Goal: Task Accomplishment & Management: Manage account settings

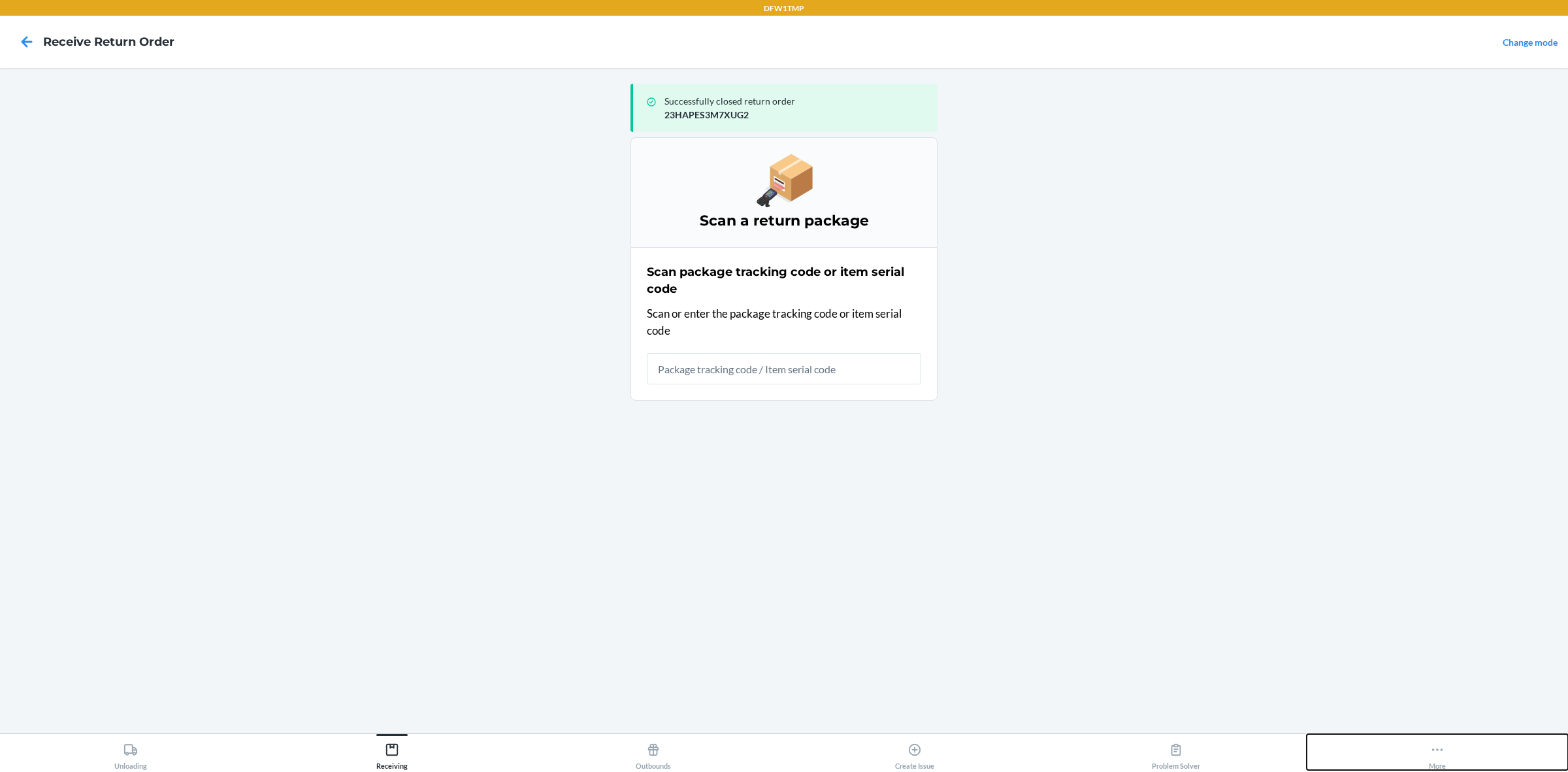
click at [1437, 770] on div "More" at bounding box center [1437, 754] width 17 height 33
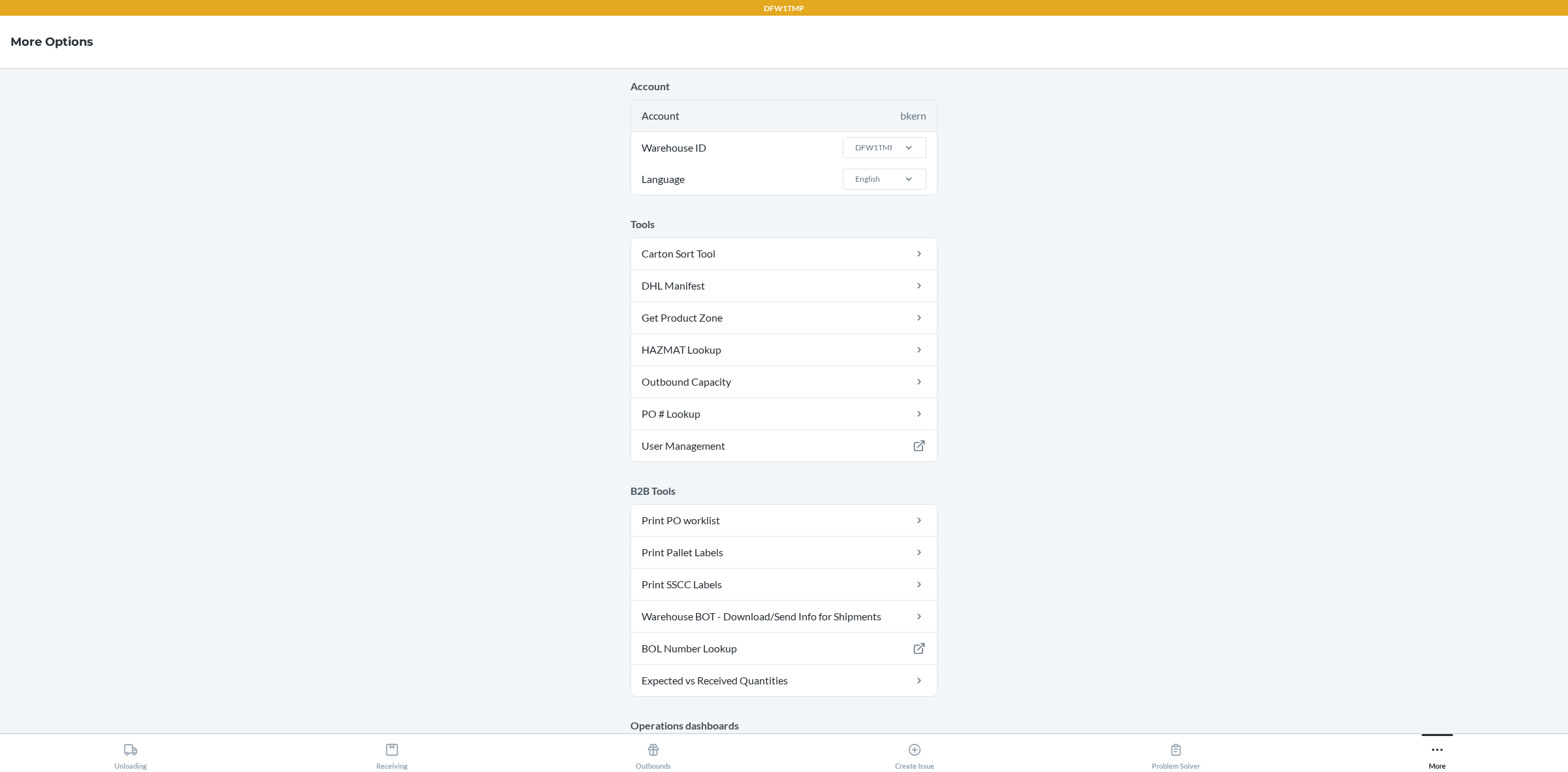
click at [841, 119] on div "Account bkern" at bounding box center [784, 115] width 305 height 31
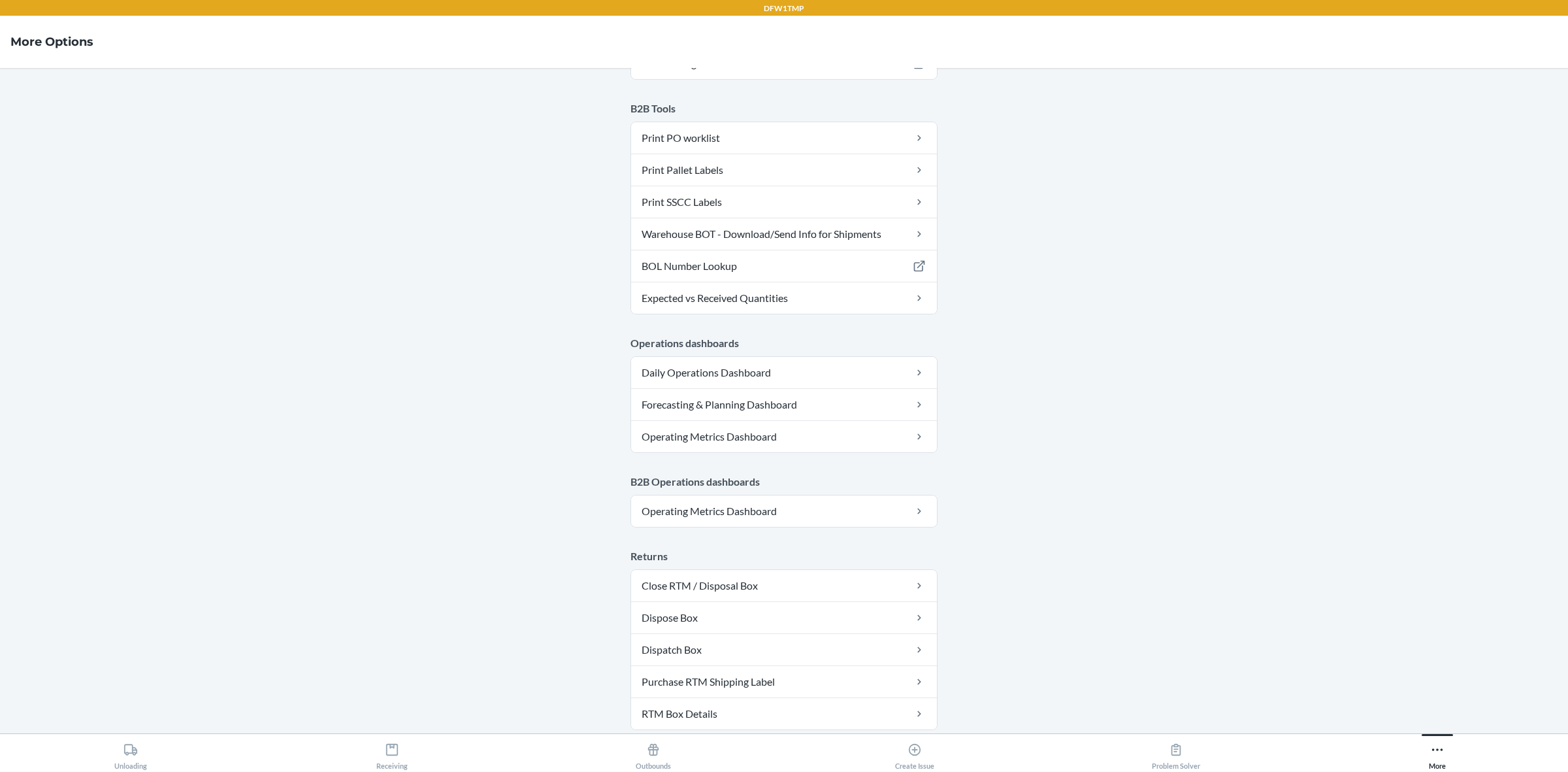
scroll to position [520, 0]
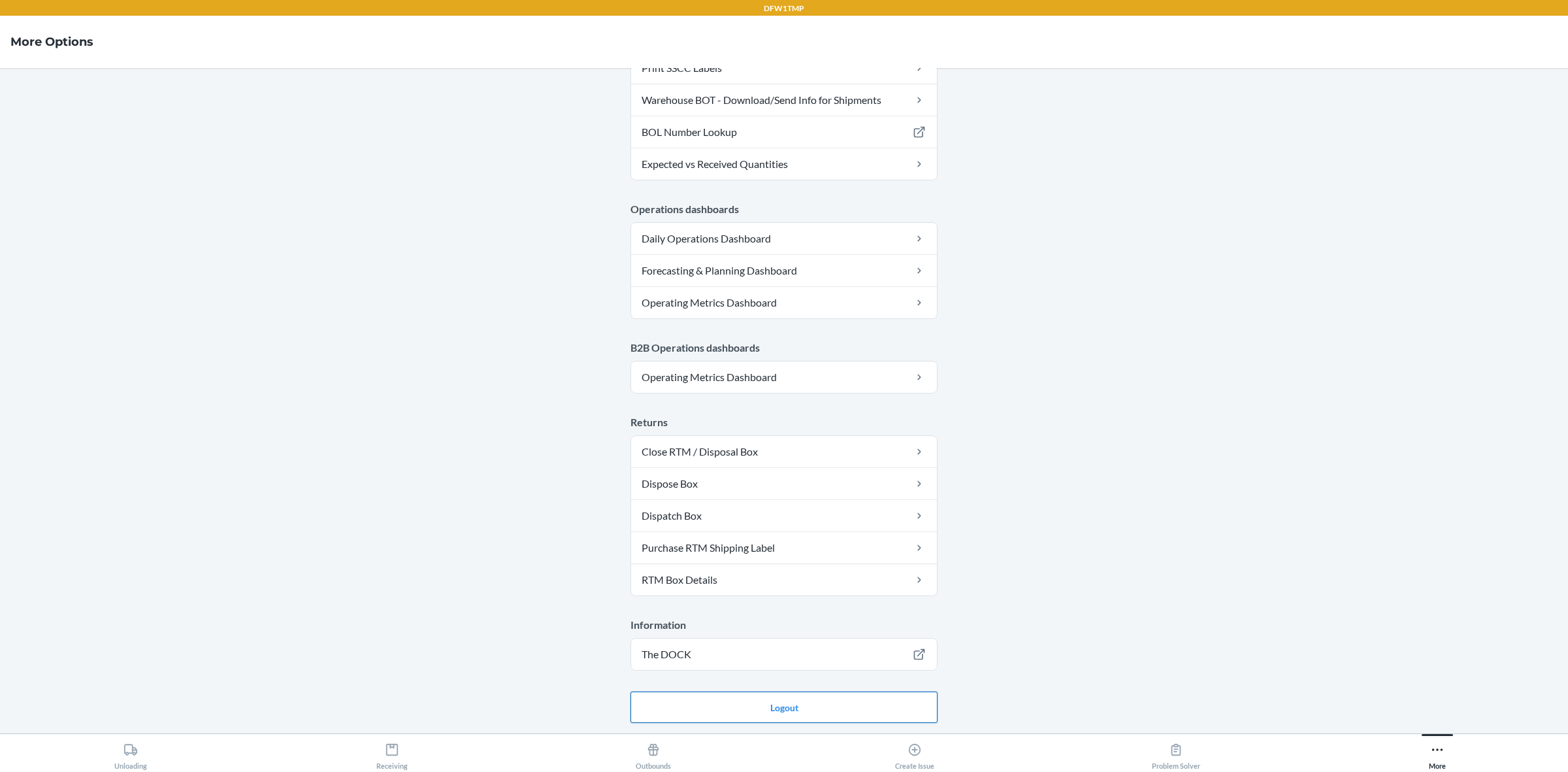
click at [732, 713] on button "Logout" at bounding box center [784, 707] width 307 height 31
